Goal: Book appointment/travel/reservation

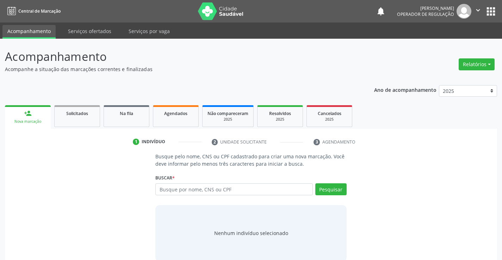
click at [205, 188] on input "text" at bounding box center [233, 189] width 157 height 12
type input "702809152792963"
click at [327, 193] on button "Pesquisar" at bounding box center [330, 189] width 31 height 12
type input "702809152792963"
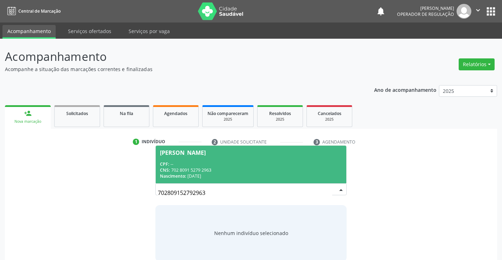
click at [189, 164] on div "CPF: --" at bounding box center [251, 164] width 182 height 6
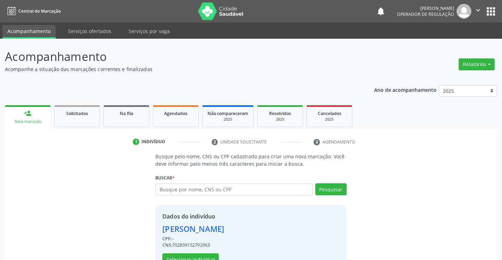
scroll to position [22, 0]
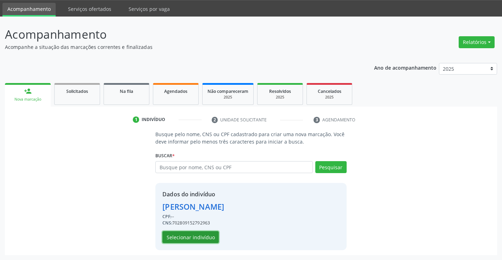
click at [185, 238] on button "Selecionar indivíduo" at bounding box center [190, 237] width 56 height 12
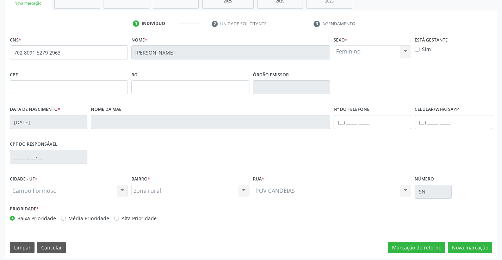
scroll to position [121, 0]
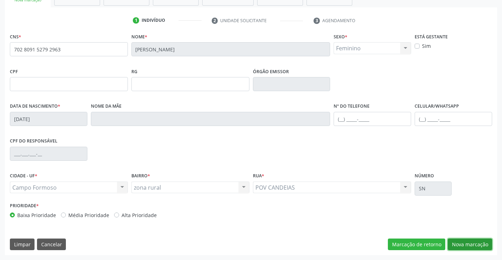
click at [466, 243] on button "Nova marcação" at bounding box center [469, 245] width 44 height 12
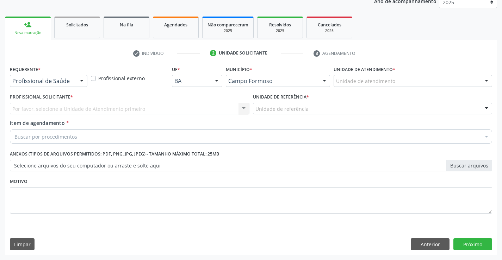
scroll to position [89, 0]
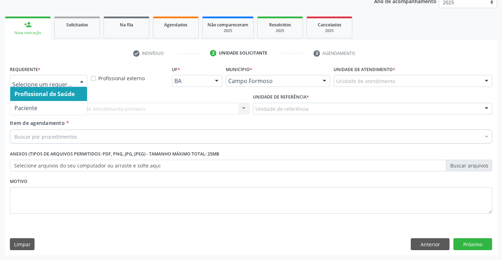
click at [83, 81] on div at bounding box center [81, 81] width 11 height 12
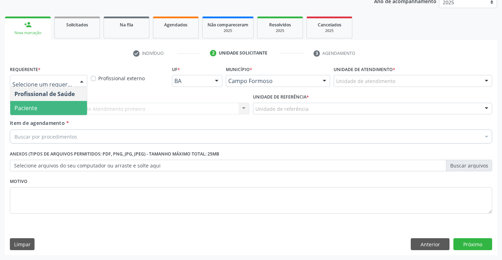
click at [46, 105] on span "Paciente" at bounding box center [48, 108] width 77 height 14
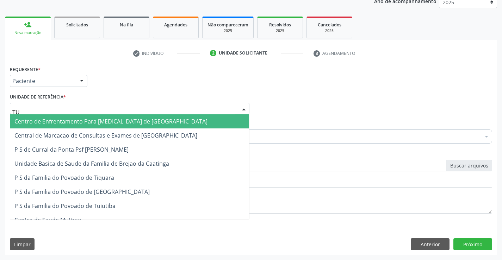
type input "TUI"
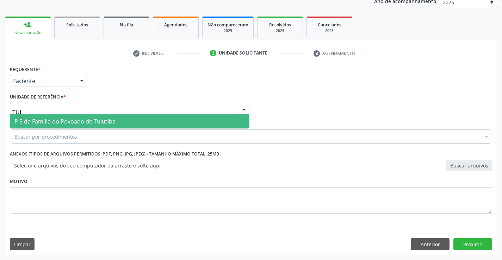
click at [67, 120] on span "P S da Familia do Povoado de Tuiutiba" at bounding box center [64, 122] width 101 height 8
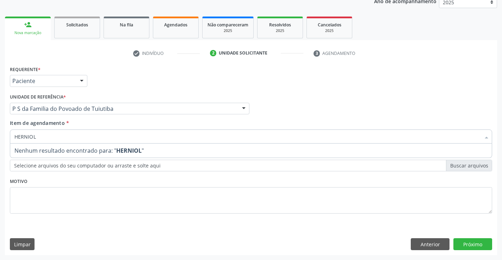
type input "HERNIO"
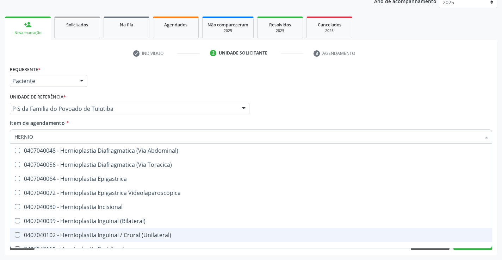
click at [114, 234] on div "0407040102 - Hernioplastia Inguinal / Crural (Unilateral)" at bounding box center [250, 235] width 473 height 6
checkbox \(Unilateral\) "true"
click at [470, 250] on button "Próximo" at bounding box center [472, 244] width 39 height 12
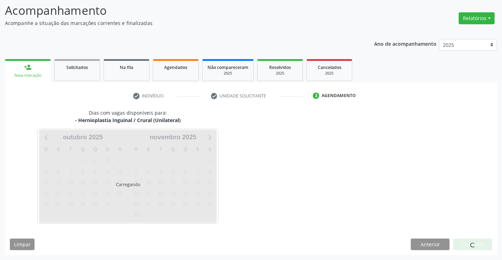
scroll to position [46, 0]
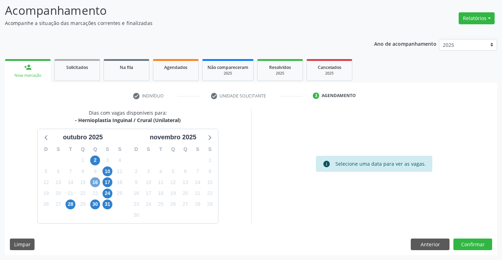
click at [93, 180] on span "16" at bounding box center [95, 182] width 10 height 10
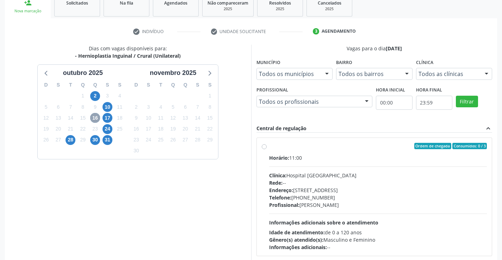
scroll to position [148, 0]
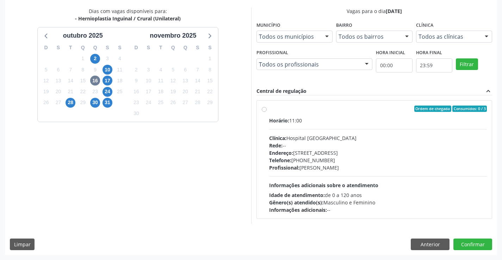
click at [269, 109] on label "Ordem de chegada Consumidos: 0 / 3 Horário: 11:00 Clínica: Hospital [GEOGRAPHIC…" at bounding box center [378, 160] width 218 height 108
click at [263, 109] on input "Ordem de chegada Consumidos: 0 / 3 Horário: 11:00 Clínica: Hospital [GEOGRAPHIC…" at bounding box center [264, 109] width 5 height 6
radio input "true"
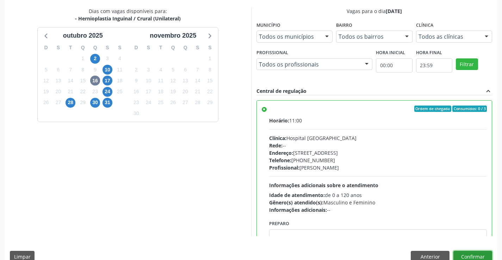
click at [460, 255] on button "Confirmar" at bounding box center [472, 257] width 39 height 12
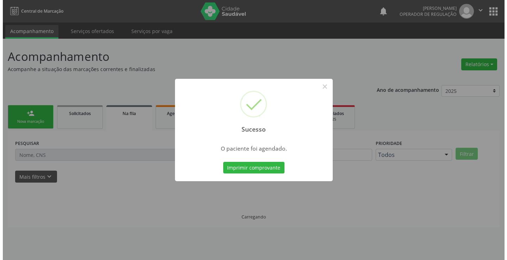
scroll to position [0, 0]
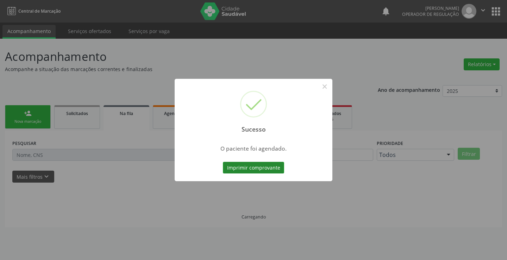
click at [246, 164] on button "Imprimir comprovante" at bounding box center [253, 168] width 61 height 12
